Goal: Transaction & Acquisition: Purchase product/service

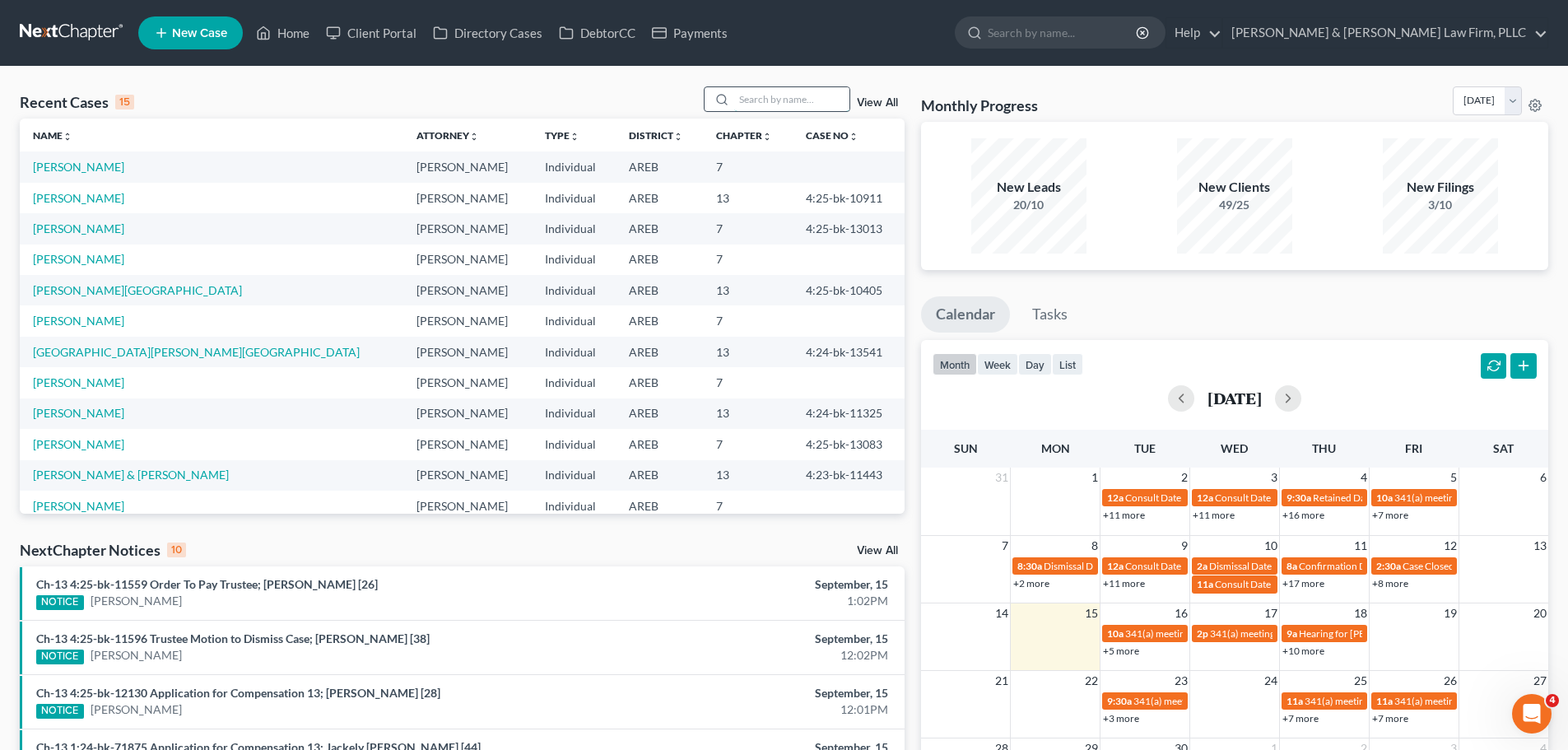
click at [755, 92] on input "search" at bounding box center [791, 99] width 115 height 24
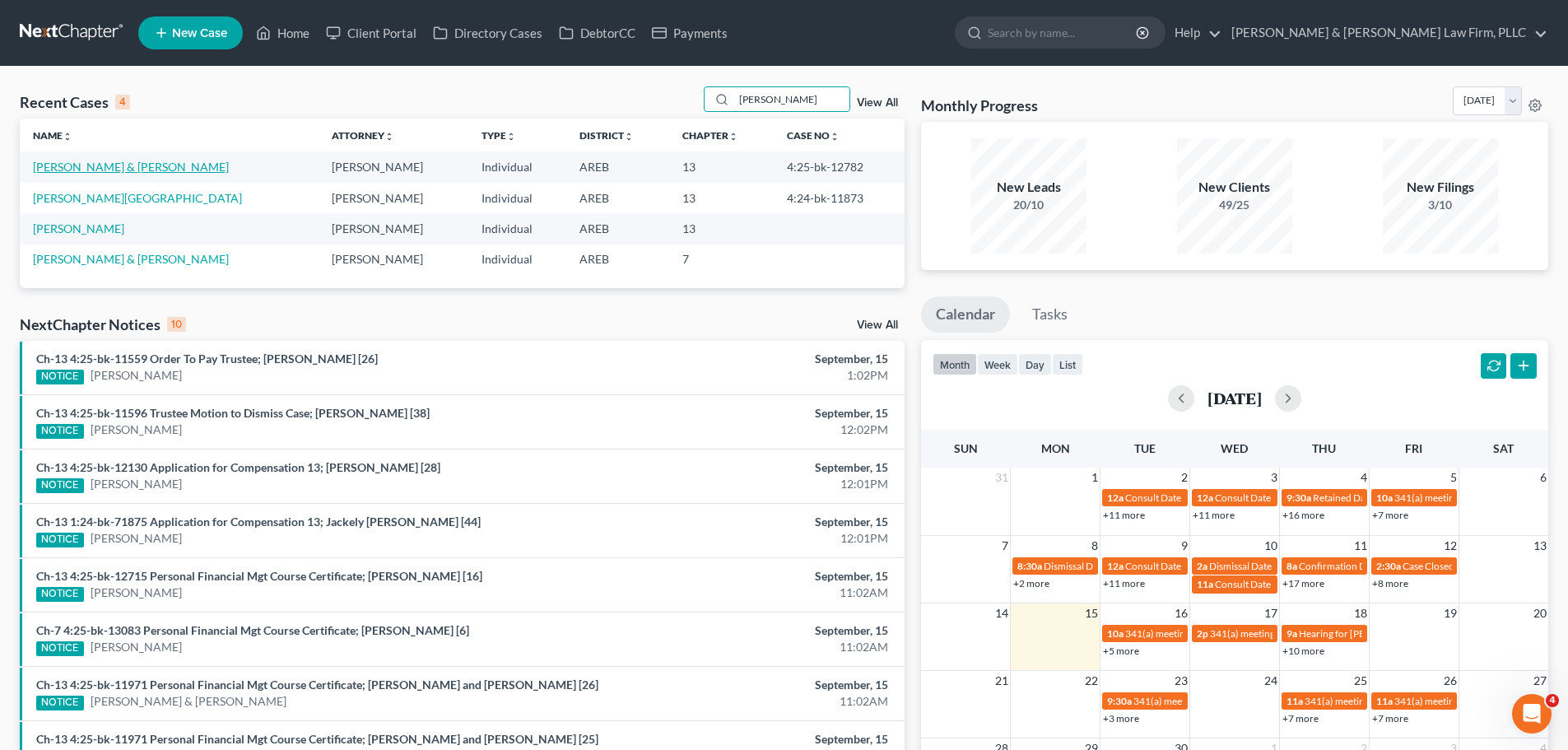
type input "[PERSON_NAME]"
click at [102, 167] on link "[PERSON_NAME] & [PERSON_NAME]" at bounding box center [131, 167] width 196 height 14
select select "2"
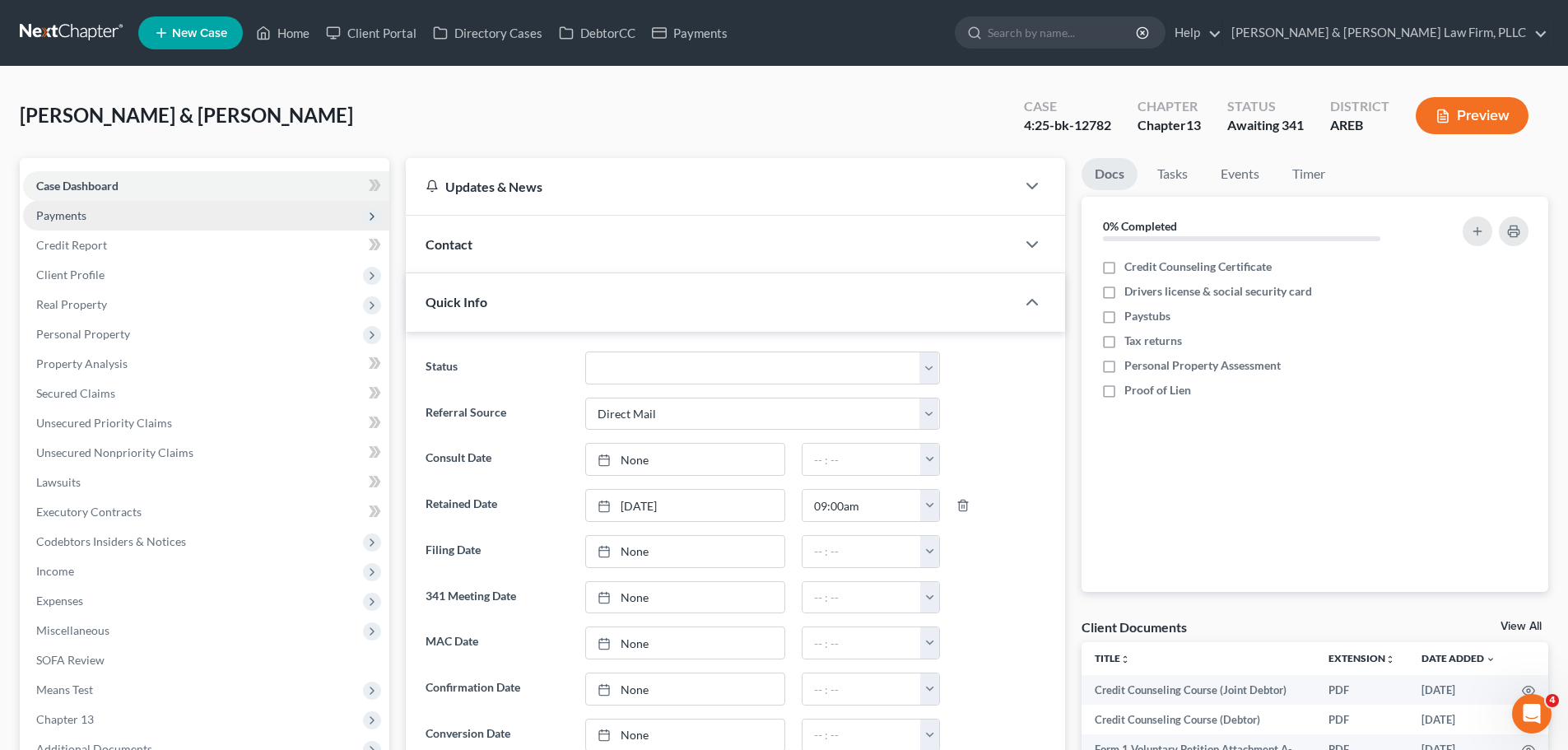
click at [79, 213] on span "Payments" at bounding box center [61, 214] width 51 height 14
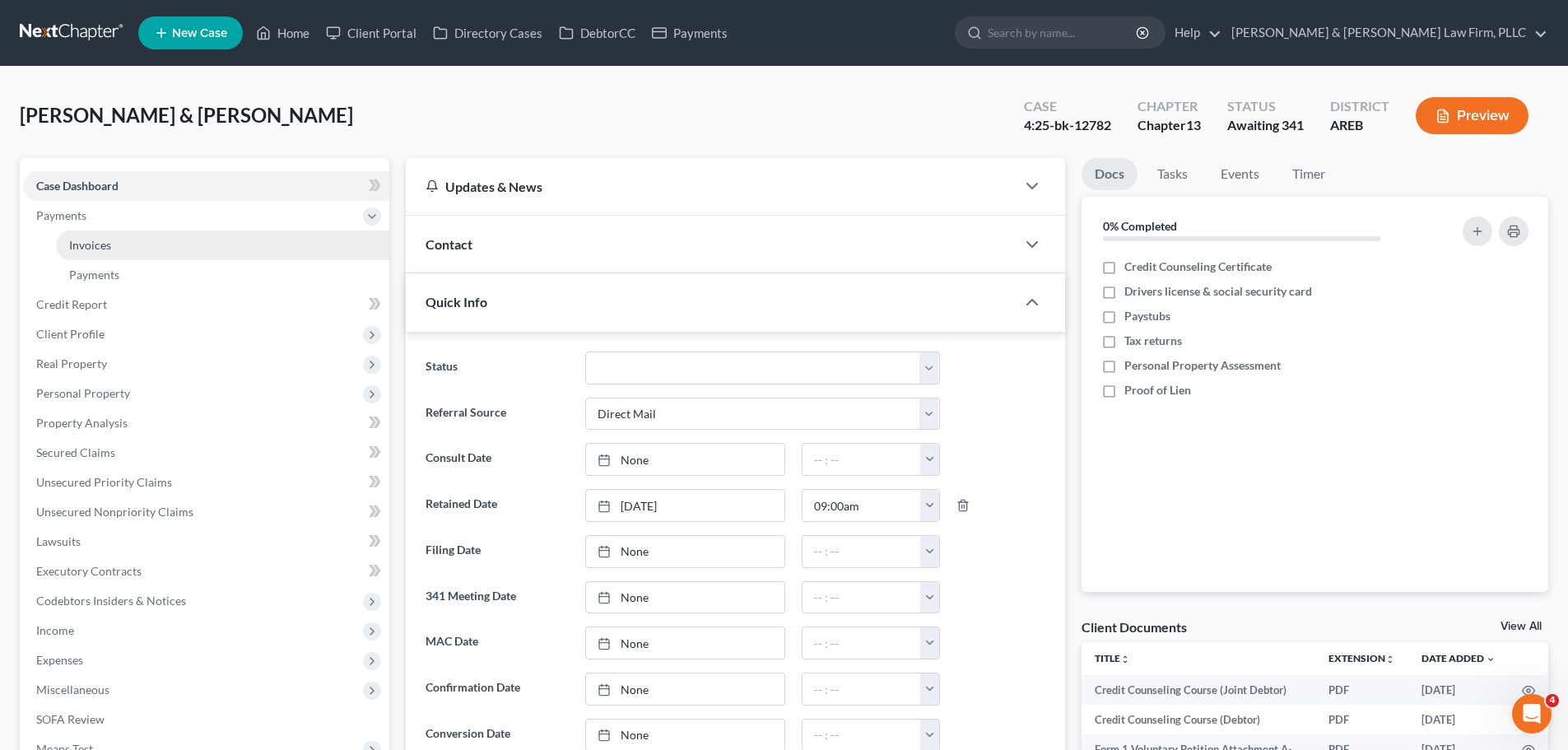
click at [98, 254] on link "Invoices" at bounding box center [223, 246] width 333 height 29
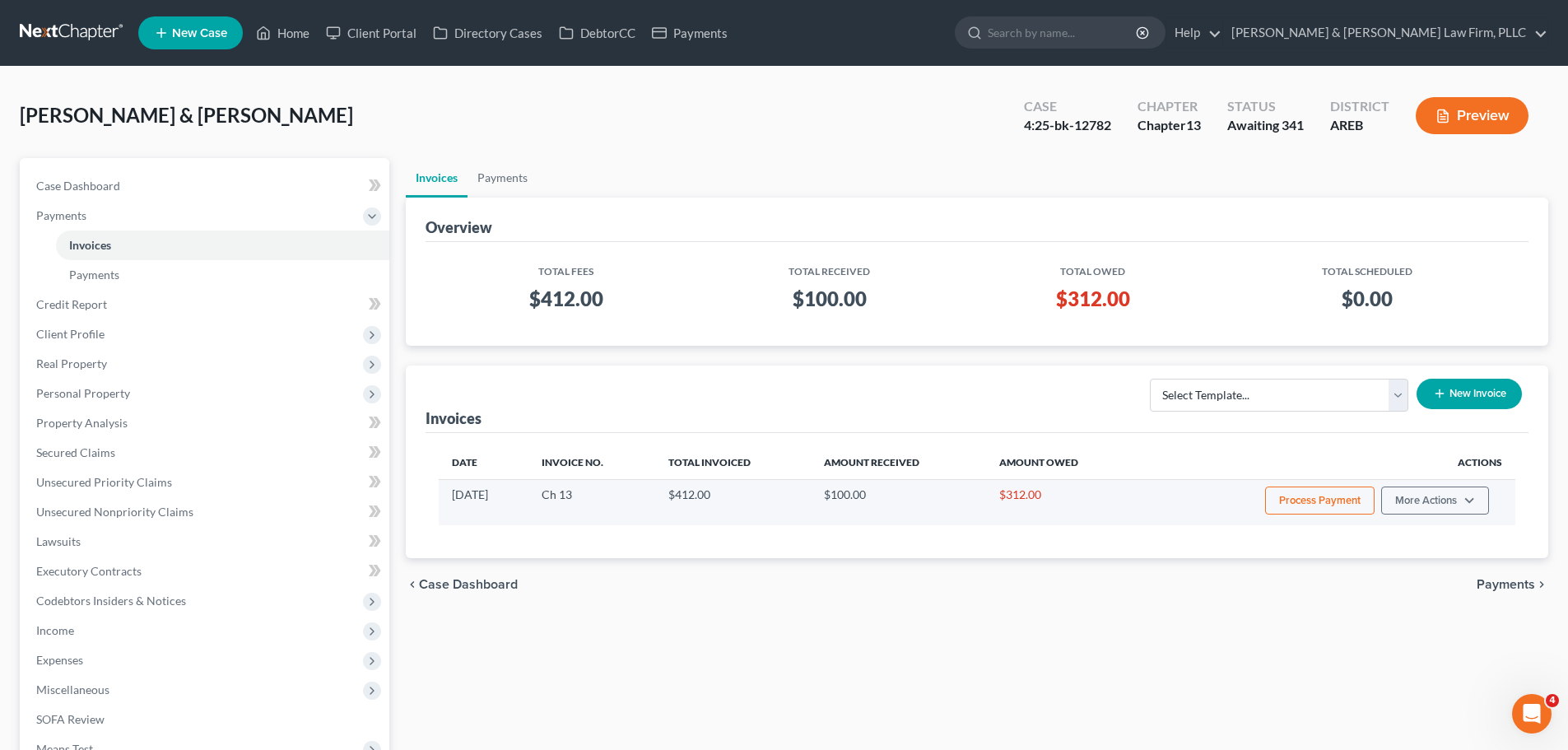
click at [1341, 496] on button "Process Payment" at bounding box center [1320, 501] width 110 height 28
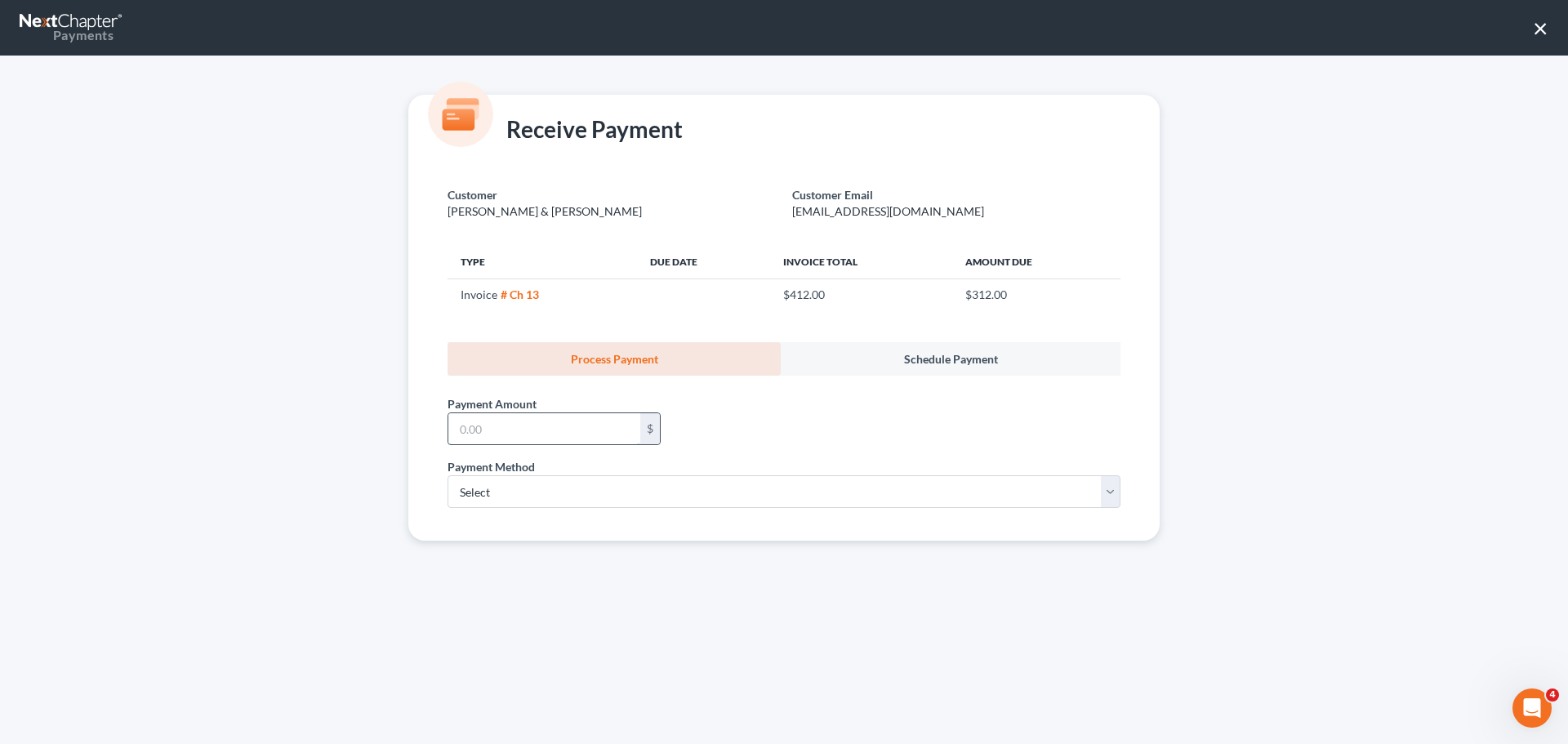
click at [545, 428] on input "text" at bounding box center [544, 429] width 192 height 31
type input "100.00"
click at [509, 492] on select "Select ACH Credit Card" at bounding box center [783, 492] width 673 height 33
select select "1"
click at [447, 476] on select "Select ACH Credit Card" at bounding box center [783, 492] width 673 height 33
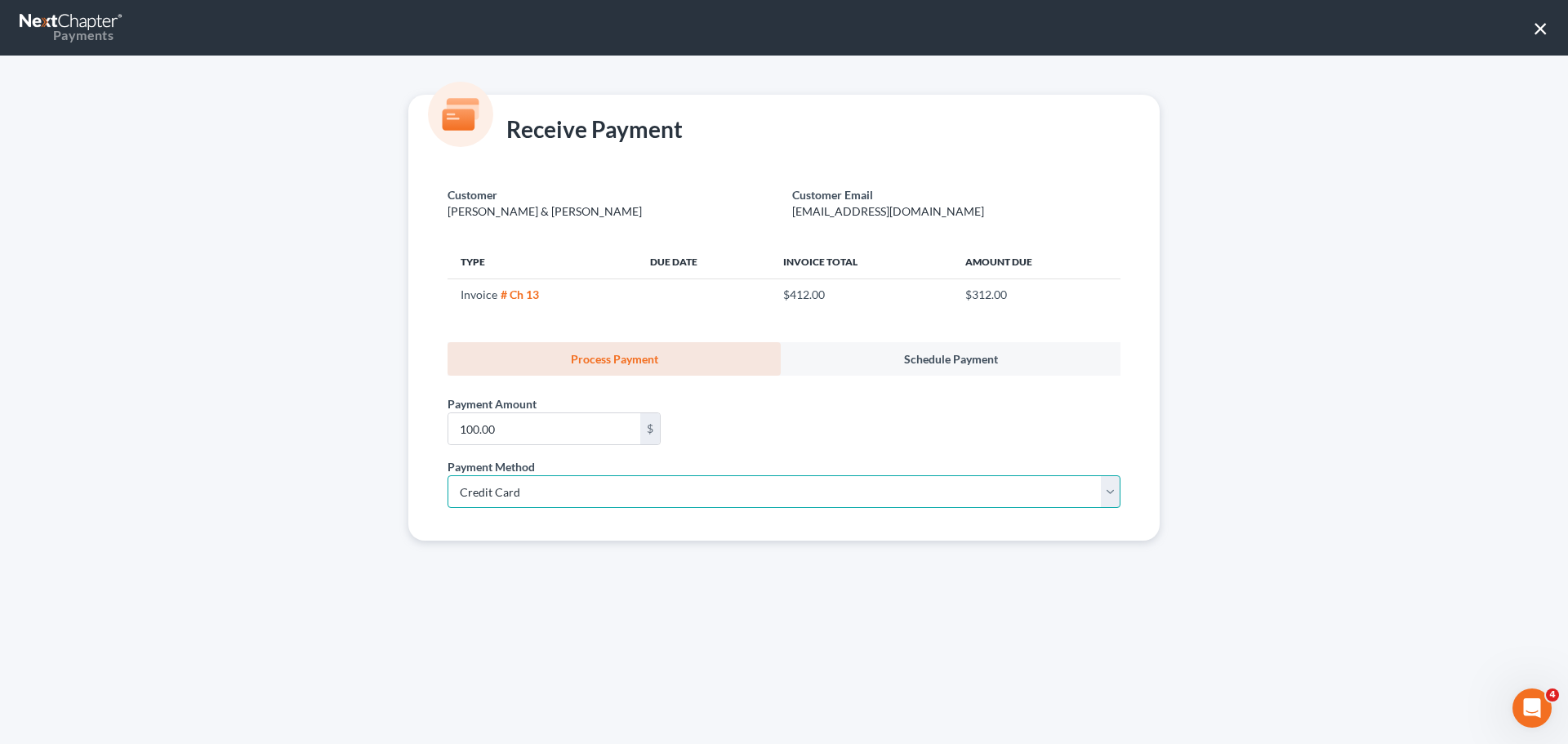
select select "2"
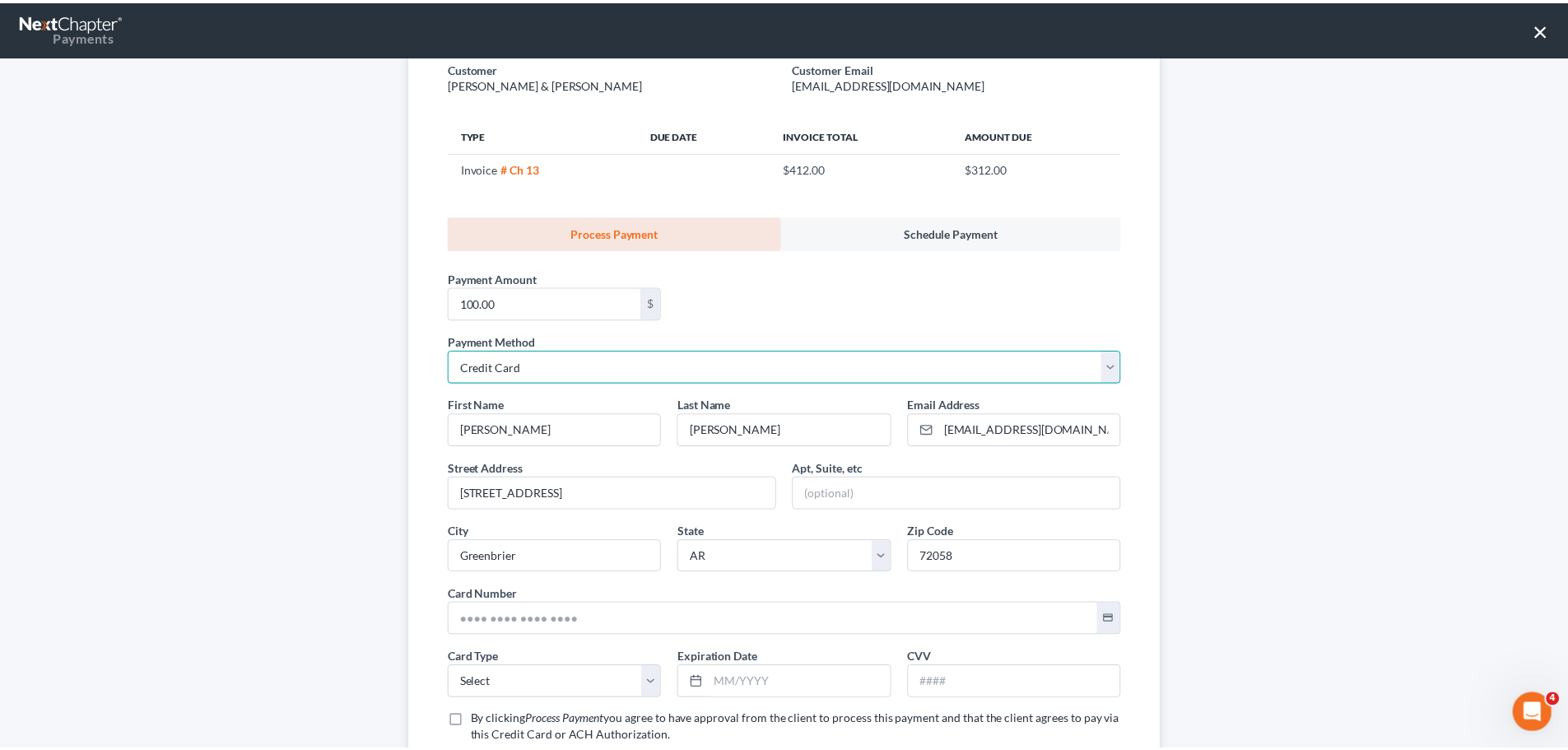
scroll to position [247, 0]
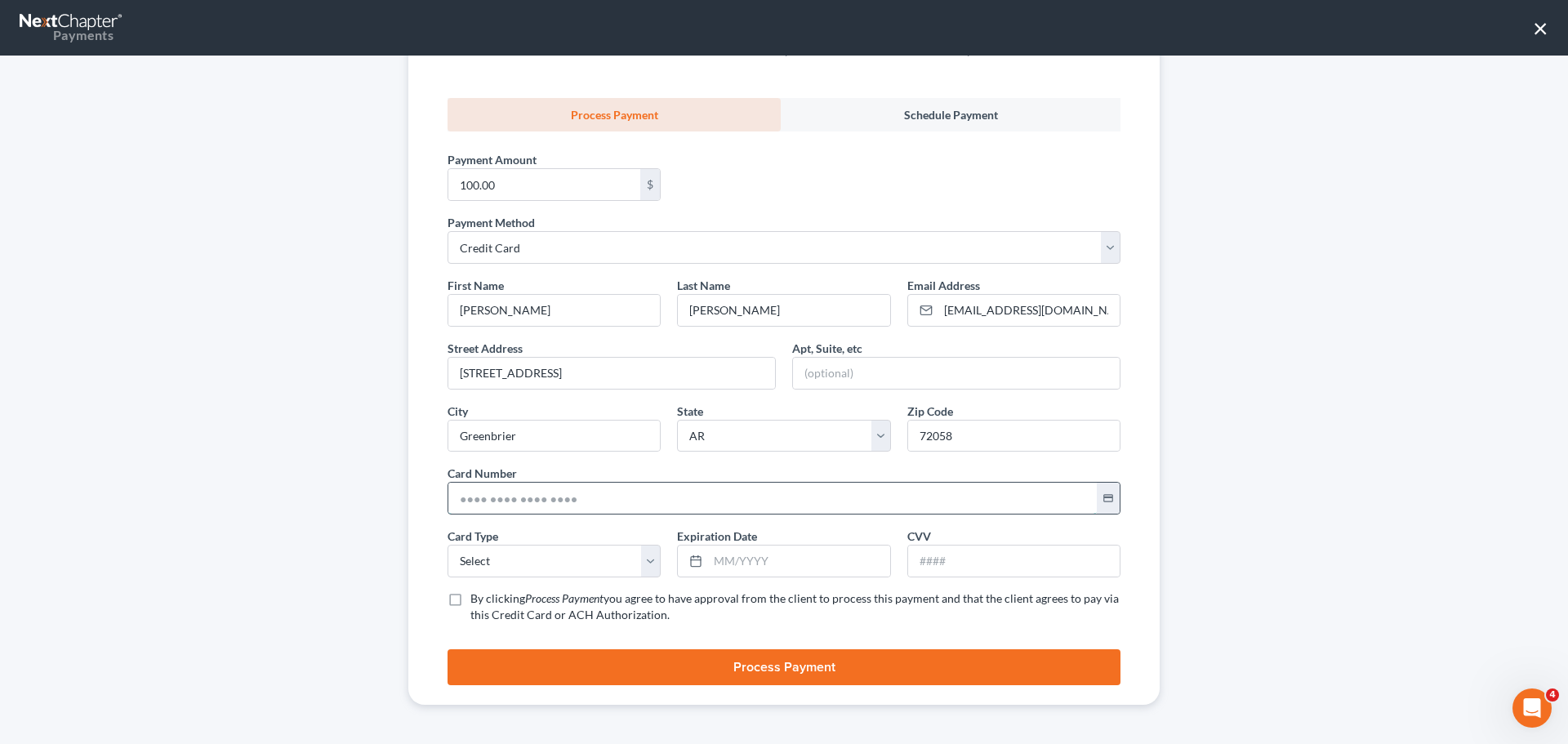
click at [497, 500] on input "text" at bounding box center [772, 498] width 648 height 31
click at [553, 495] on input "text" at bounding box center [772, 498] width 648 height 31
type input "[CREDIT_CARD_NUMBER]"
click at [559, 571] on select "Select Visa MasterCard Discover American Express" at bounding box center [554, 561] width 214 height 33
select select "1"
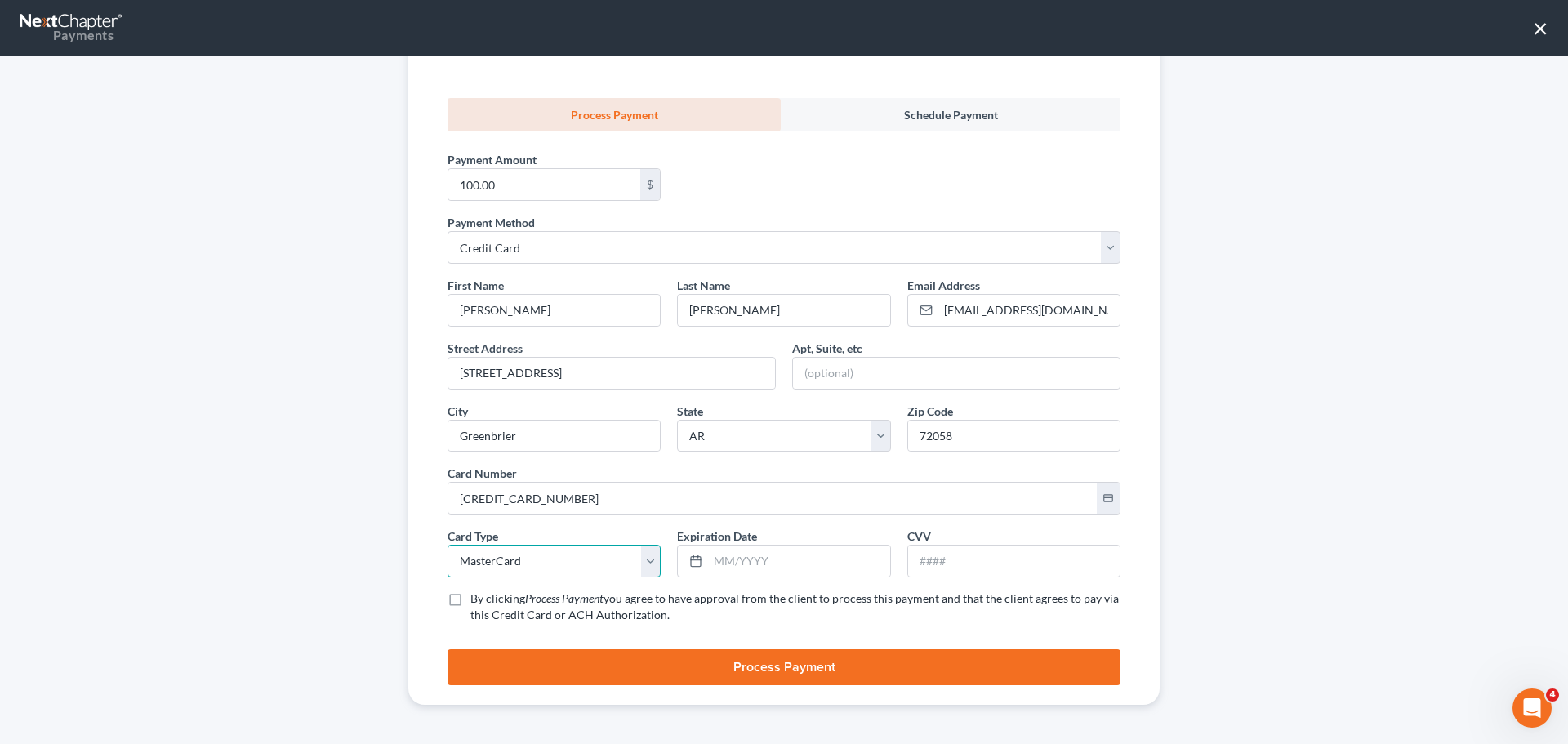
click at [447, 545] on select "Select Visa MasterCard Discover American Express" at bounding box center [554, 561] width 214 height 33
click at [742, 560] on input "text" at bounding box center [799, 561] width 182 height 31
drag, startPoint x: 712, startPoint y: 561, endPoint x: 768, endPoint y: 558, distance: 56.1
click at [714, 561] on input "text" at bounding box center [799, 561] width 182 height 31
type input "09/2028"
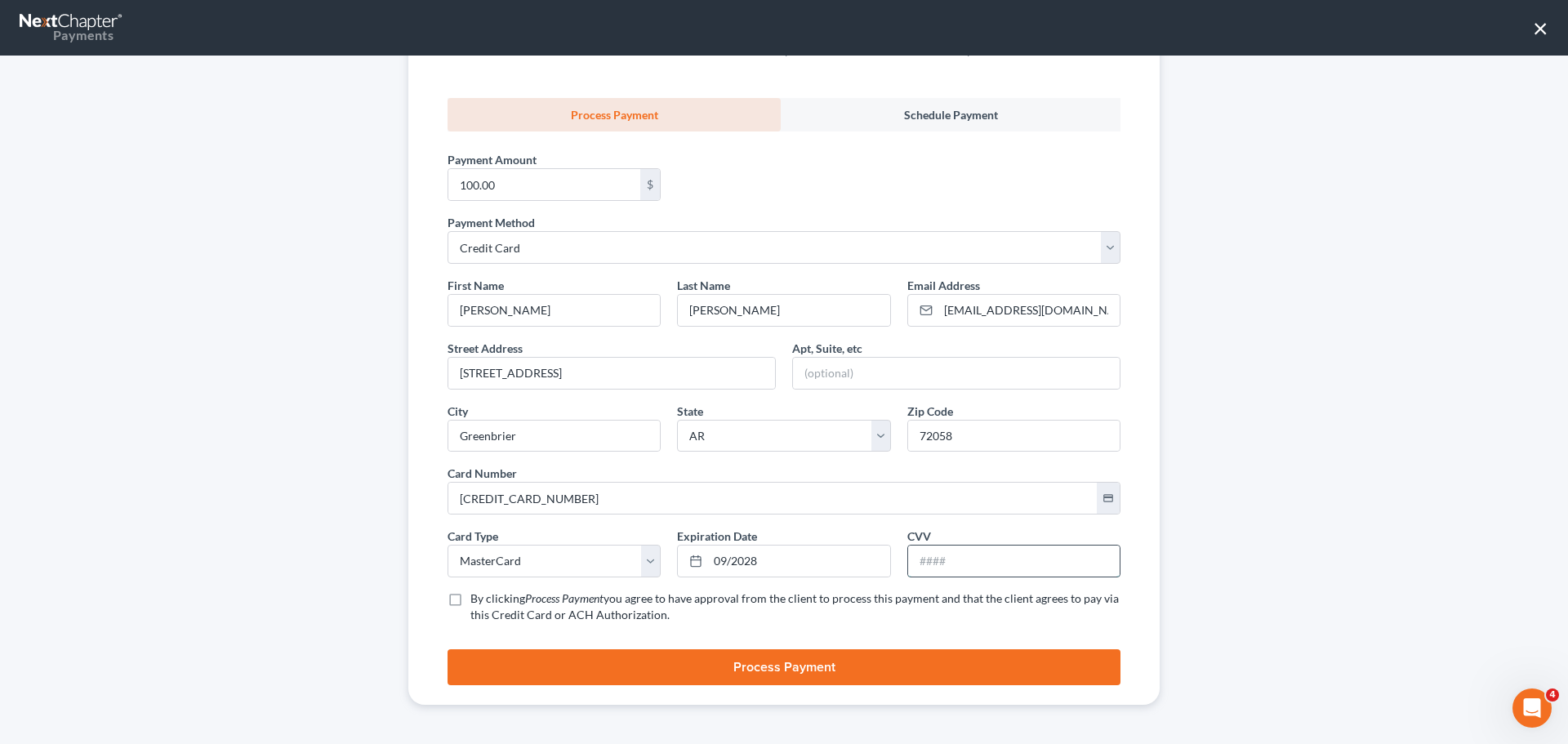
click at [977, 556] on input "text" at bounding box center [1014, 561] width 212 height 31
type input "544"
click at [470, 600] on label "By clicking Process Payment you agree to have approval from the client to proce…" at bounding box center [795, 607] width 650 height 33
click at [476, 600] on input "By clicking Process Payment you agree to have approval from the client to proce…" at bounding box center [482, 596] width 11 height 11
checkbox input "true"
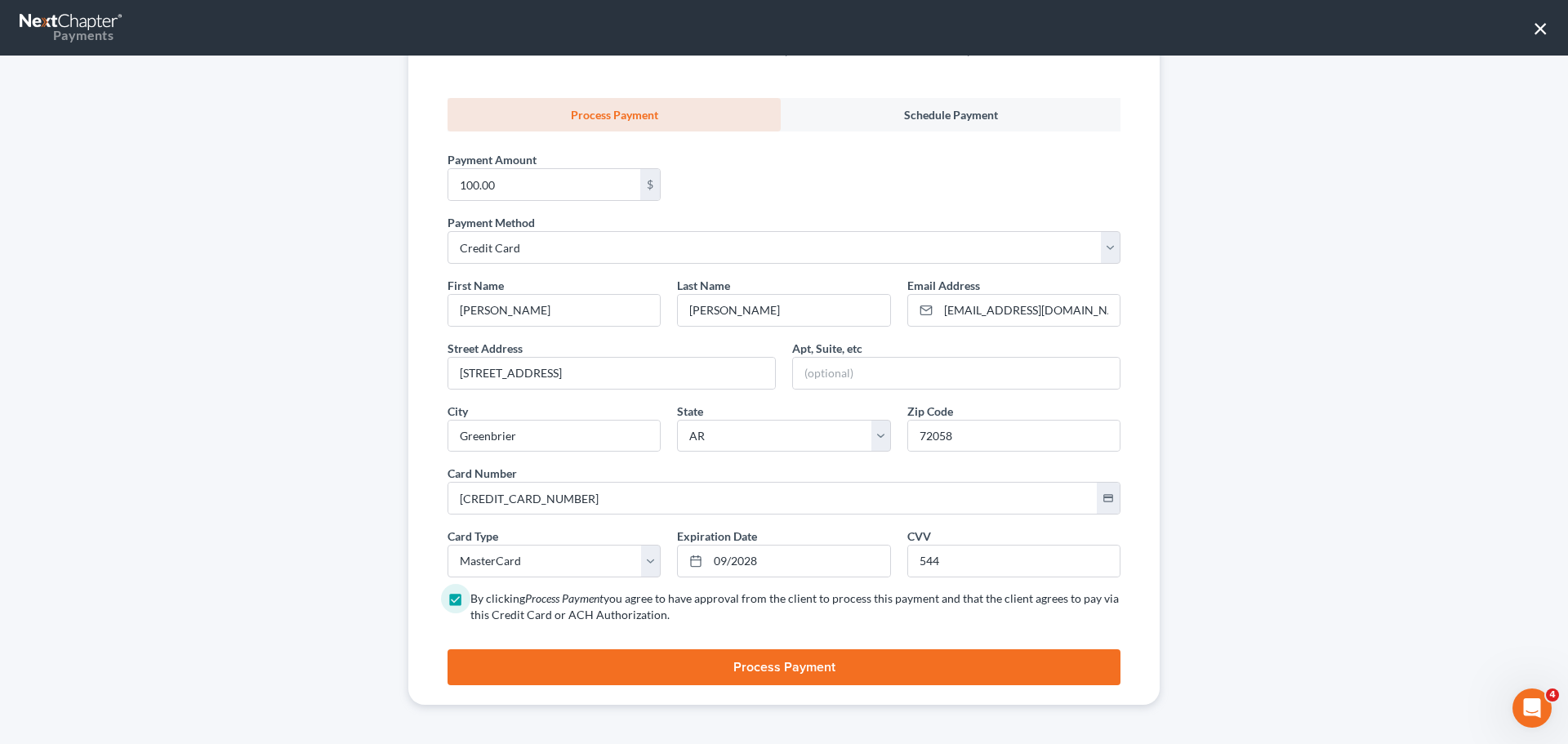
click at [517, 667] on button "Process Payment" at bounding box center [783, 666] width 673 height 36
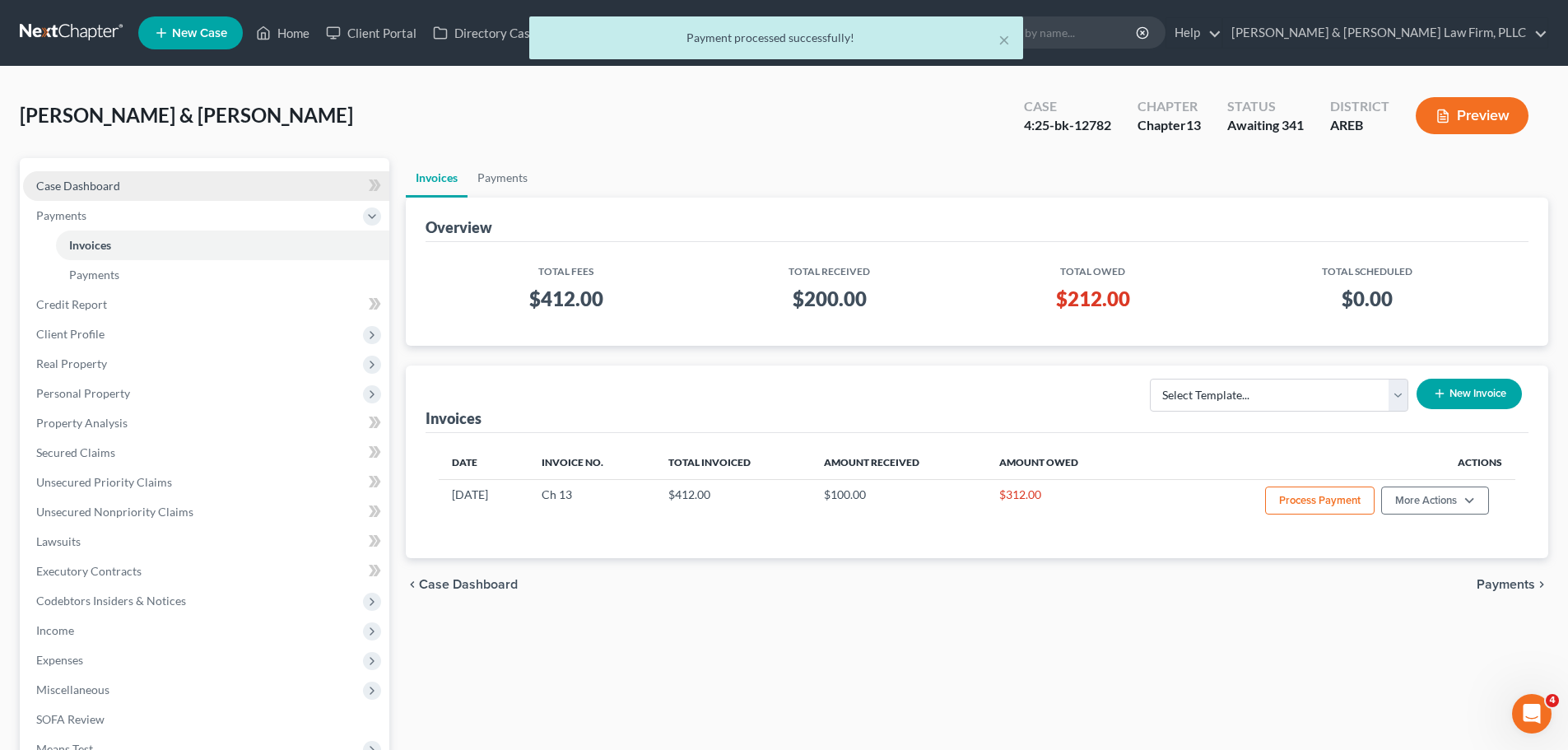
click at [173, 186] on link "Case Dashboard" at bounding box center [206, 186] width 366 height 29
select select "2"
